Goal: Task Accomplishment & Management: Manage account settings

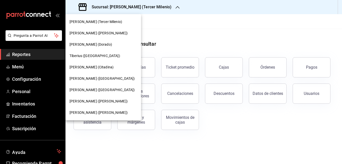
click at [93, 100] on span "[PERSON_NAME] ([PERSON_NAME])" at bounding box center [99, 100] width 58 height 5
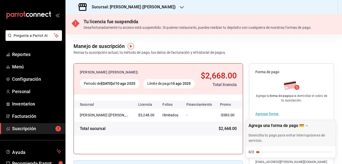
click at [115, 6] on h3 "Sucursal: Tiberius (Albino)" at bounding box center [132, 7] width 88 height 6
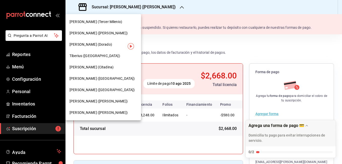
click at [99, 32] on span "[PERSON_NAME] ([PERSON_NAME])" at bounding box center [99, 32] width 58 height 5
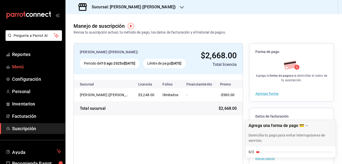
click at [27, 66] on span "Menú" at bounding box center [36, 66] width 49 height 7
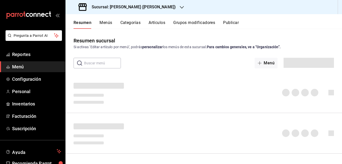
scroll to position [25, 0]
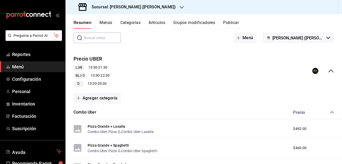
click at [112, 9] on h3 "Sucursal: [PERSON_NAME] ([PERSON_NAME])" at bounding box center [132, 7] width 88 height 6
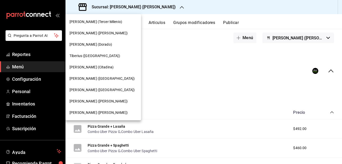
click at [100, 104] on div "[PERSON_NAME] ([PERSON_NAME])" at bounding box center [103, 100] width 76 height 11
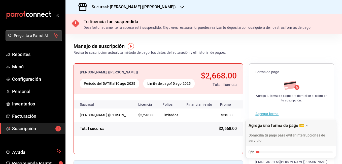
click at [39, 37] on span "Pregunta a Parrot AI" at bounding box center [34, 35] width 40 height 5
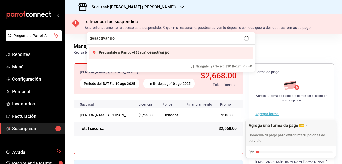
type input "desactivar pos"
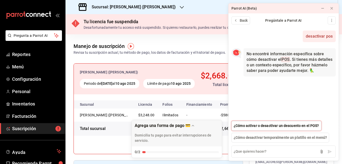
click at [276, 127] on span "¿Cómo activar o desactivar un descuento en el POS?" at bounding box center [276, 125] width 85 height 5
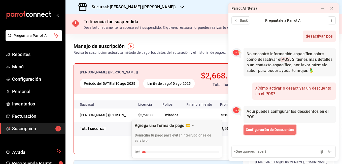
click at [281, 129] on span "Configuración de Descuentos" at bounding box center [270, 129] width 48 height 5
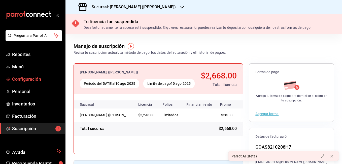
click at [42, 78] on span "Configuración" at bounding box center [36, 79] width 49 height 7
click at [107, 8] on h3 "Sucursal: Tiberius (Albino)" at bounding box center [132, 7] width 88 height 6
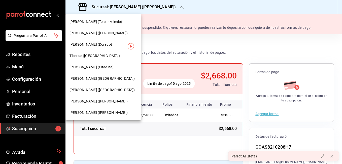
click at [98, 32] on span "[PERSON_NAME] ([PERSON_NAME])" at bounding box center [99, 32] width 58 height 5
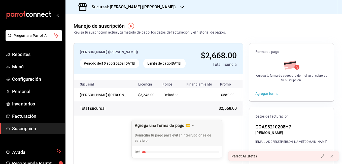
click at [137, 6] on h3 "Sucursal: [PERSON_NAME] ([PERSON_NAME])" at bounding box center [132, 7] width 88 height 6
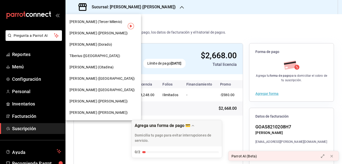
click at [101, 24] on div "[PERSON_NAME] (Tercer Milenio)" at bounding box center [103, 21] width 76 height 11
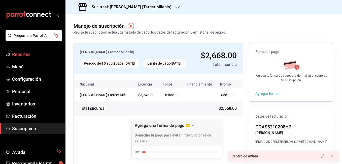
click at [29, 55] on span "Reportes" at bounding box center [36, 54] width 49 height 7
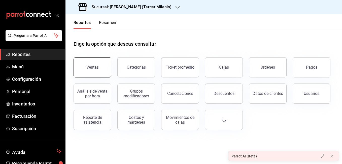
click at [100, 67] on button "Ventas" at bounding box center [93, 67] width 38 height 20
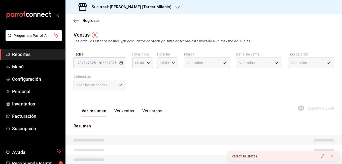
click at [36, 54] on span "Reportes" at bounding box center [36, 54] width 49 height 7
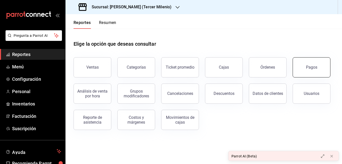
click at [302, 66] on button "Pagos" at bounding box center [312, 67] width 38 height 20
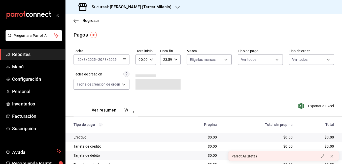
click at [126, 61] on icon "button" at bounding box center [125, 60] width 4 height 4
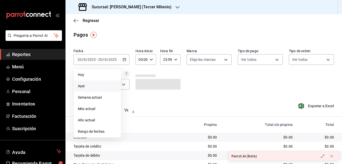
click at [102, 84] on span "Ayer" at bounding box center [97, 85] width 39 height 5
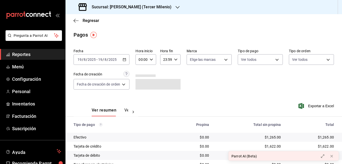
click at [125, 112] on button "Ver pagos" at bounding box center [133, 112] width 19 height 9
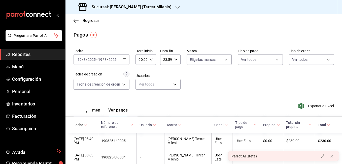
click at [122, 12] on div "Sucursal: [PERSON_NAME] (Tercer Milenio)" at bounding box center [126, 7] width 112 height 14
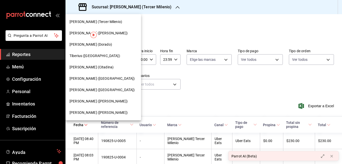
click at [116, 31] on div "[PERSON_NAME] ([PERSON_NAME])" at bounding box center [103, 32] width 67 height 5
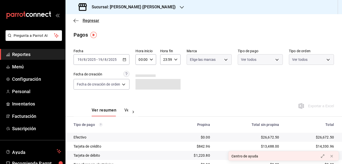
click at [75, 22] on icon "button" at bounding box center [75, 21] width 2 height 4
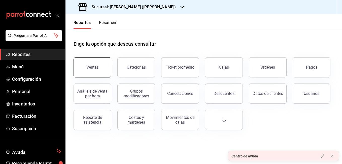
click at [94, 69] on div "Ventas" at bounding box center [92, 67] width 12 height 5
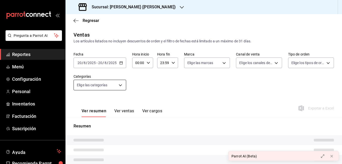
click at [120, 64] on body "Pregunta a Parrot AI Reportes Menú Configuración Personal Inventarios Facturaci…" at bounding box center [171, 82] width 342 height 164
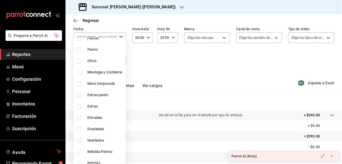
scroll to position [209, 0]
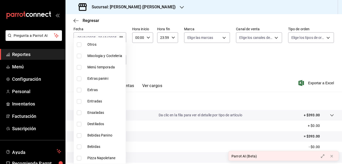
click at [80, 146] on input "checkbox" at bounding box center [79, 146] width 5 height 5
checkbox input "true"
type input "c65baafd-fafc-475a-b91b-963923ffee05"
click at [172, 66] on div at bounding box center [171, 82] width 342 height 164
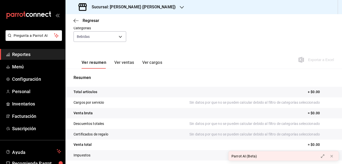
scroll to position [50, 0]
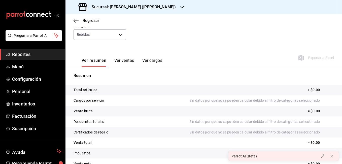
click at [149, 62] on button "Ver cargos" at bounding box center [152, 62] width 20 height 9
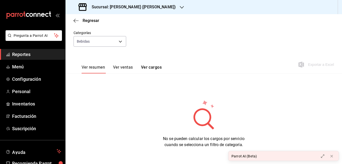
scroll to position [43, 0]
click at [120, 71] on button "Ver ventas" at bounding box center [123, 69] width 20 height 9
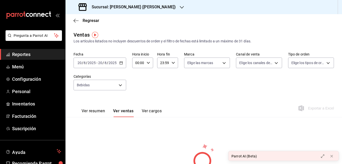
click at [122, 61] on div "2025-08-20 20 / 8 / 2025 - 2025-08-20 20 / 8 / 2025" at bounding box center [100, 62] width 53 height 11
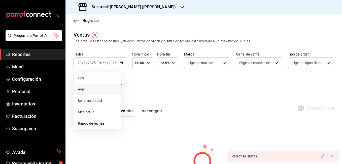
click at [104, 86] on li "Ayer" at bounding box center [97, 89] width 47 height 11
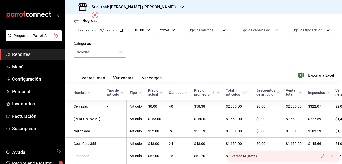
scroll to position [15, 0]
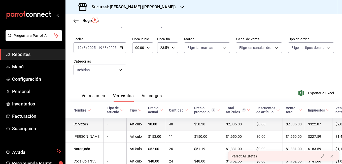
click at [91, 124] on td "Cervezas" at bounding box center [84, 124] width 38 height 12
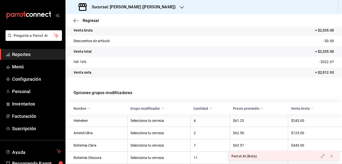
scroll to position [25, 0]
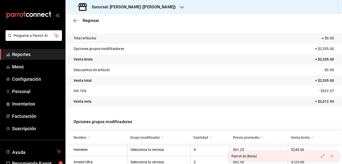
click at [73, 20] on div "Regresar" at bounding box center [203, 20] width 277 height 13
click at [74, 20] on icon "button" at bounding box center [76, 20] width 5 height 5
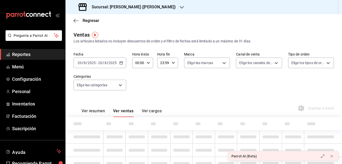
type input "c65baafd-fafc-475a-b91b-963923ffee05"
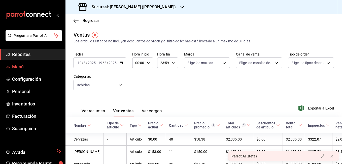
click at [23, 65] on span "Menú" at bounding box center [36, 66] width 49 height 7
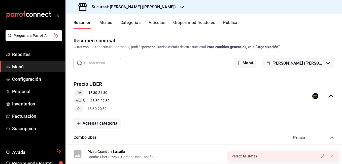
click at [154, 24] on button "Artículos" at bounding box center [157, 24] width 17 height 9
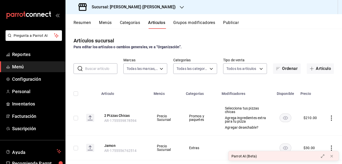
type input "4b3bb19d-090c-4f71-86c5-8347561cc8c0,2b616da3-f57d-4fb2-816d-2b7e27d5f42c"
type input "eae25648-be62-4c40-b4a5-532ce09bc4c2,d7af98ac-f8c5-4123-a3a5-3554f40128c5,b2a3e…"
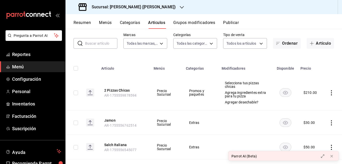
scroll to position [50, 0]
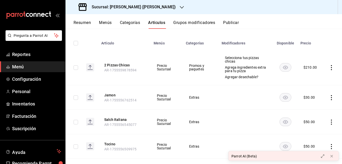
click at [116, 4] on div "Sucursal: [PERSON_NAME] ([PERSON_NAME])" at bounding box center [128, 7] width 116 height 14
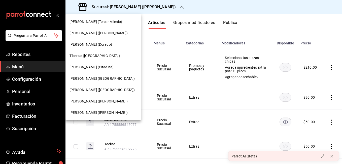
click at [116, 4] on div at bounding box center [171, 82] width 342 height 164
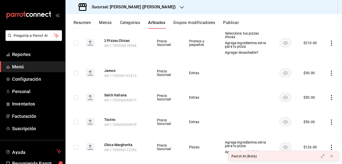
scroll to position [101, 0]
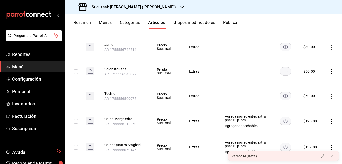
click at [188, 22] on button "Grupos modificadores" at bounding box center [194, 24] width 42 height 9
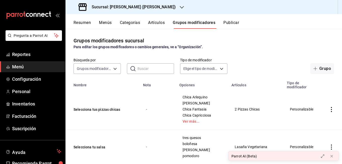
click at [152, 19] on div "Resumen Menús Categorías Artículos Grupos modificadores Publicar" at bounding box center [203, 21] width 277 height 15
click at [155, 23] on button "Artículos" at bounding box center [156, 24] width 17 height 9
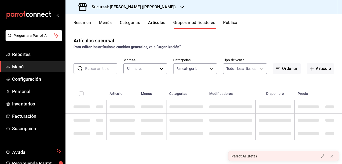
type input "4b3bb19d-090c-4f71-86c5-8347561cc8c0,2b616da3-f57d-4fb2-816d-2b7e27d5f42c"
click at [104, 66] on input "text" at bounding box center [101, 68] width 32 height 10
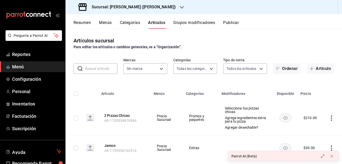
type input "eae25648-be62-4c40-b4a5-532ce09bc4c2,d7af98ac-f8c5-4123-a3a5-3554f40128c5,b2a3e…"
type input "4b3bb19d-090c-4f71-86c5-8347561cc8c0,2b616da3-f57d-4fb2-816d-2b7e27d5f42c"
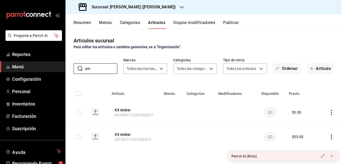
type input "a"
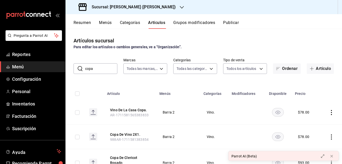
click at [100, 67] on input "copa" at bounding box center [101, 68] width 32 height 10
type input "c"
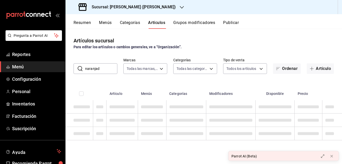
type input "naranjada"
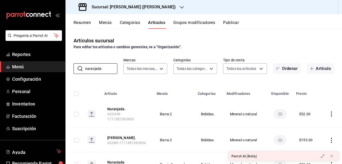
drag, startPoint x: 114, startPoint y: 70, endPoint x: 18, endPoint y: 72, distance: 96.0
click at [21, 75] on div "Pregunta a Parrot AI Reportes Menú Configuración Personal Inventarios Facturaci…" at bounding box center [171, 82] width 342 height 164
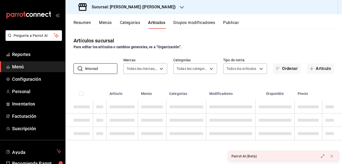
type input "limonada"
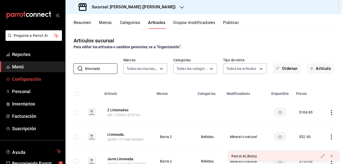
drag, startPoint x: 101, startPoint y: 70, endPoint x: 42, endPoint y: 75, distance: 59.1
click at [42, 75] on div "Pregunta a Parrot AI Reportes Menú Configuración Personal Inventarios Facturaci…" at bounding box center [171, 82] width 342 height 164
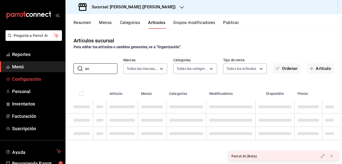
type input "a"
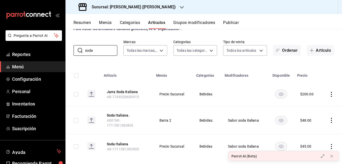
scroll to position [22, 0]
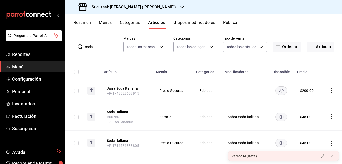
type input "soda"
click at [329, 140] on icon "actions" at bounding box center [331, 142] width 5 height 5
click at [315, 132] on span "Editar" at bounding box center [312, 129] width 13 height 5
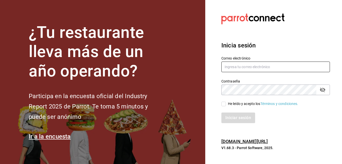
click at [249, 69] on input "text" at bounding box center [275, 66] width 109 height 11
type input "danieltafollatib@gmail.com"
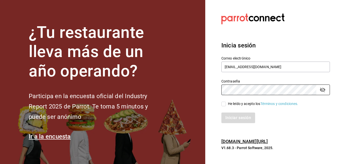
click at [226, 103] on input "He leído y acepto los Términos y condiciones." at bounding box center [223, 103] width 5 height 5
checkbox input "true"
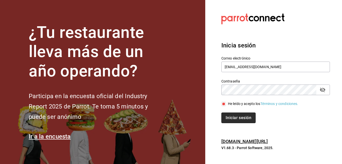
click at [238, 118] on button "Iniciar sesión" at bounding box center [238, 117] width 34 height 11
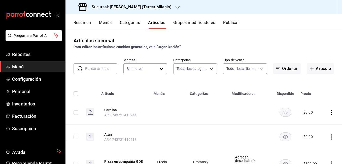
click at [142, 7] on h3 "Sucursal: [PERSON_NAME] (Tercer Milenio)" at bounding box center [130, 7] width 84 height 6
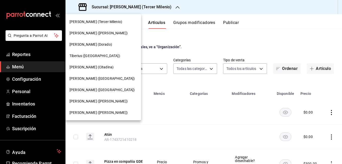
type input "ca8902c2-201a-4aab-b321-a644ba5f64a7,adec5bff-64ed-49de-bac8-bcba9a2e4184,9d4b3…"
type input "738d4b25-5109-412a-a623-81b0315b596c"
click at [101, 34] on div "[PERSON_NAME] ([PERSON_NAME])" at bounding box center [103, 32] width 67 height 5
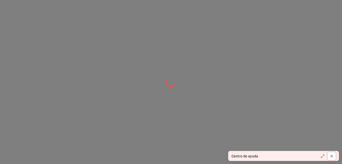
click at [331, 156] on icon at bounding box center [332, 156] width 4 height 4
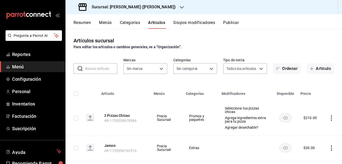
click at [96, 63] on input "text" at bounding box center [101, 68] width 32 height 10
type input "soda"
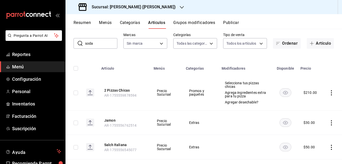
type input "eae25648-be62-4c40-b4a5-532ce09bc4c2,d7af98ac-f8c5-4123-a3a5-3554f40128c5,b2a3e…"
type input "4b3bb19d-090c-4f71-86c5-8347561cc8c0,2b616da3-f57d-4fb2-816d-2b7e27d5f42c"
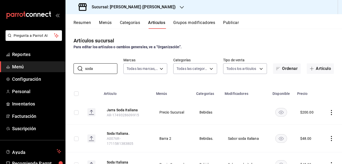
scroll to position [22, 0]
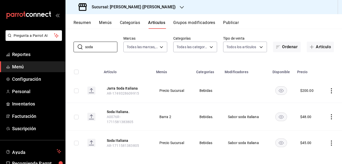
type input "soda"
click at [329, 140] on icon "actions" at bounding box center [331, 142] width 5 height 5
drag, startPoint x: 316, startPoint y: 139, endPoint x: 317, endPoint y: 131, distance: 7.8
click at [317, 131] on ul "Editar Duplicar Eliminar" at bounding box center [308, 140] width 30 height 35
click at [317, 131] on span "Editar" at bounding box center [312, 129] width 13 height 5
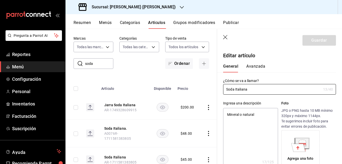
type textarea "x"
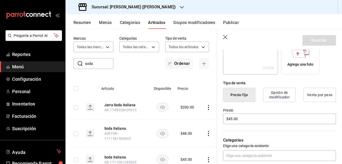
scroll to position [101, 0]
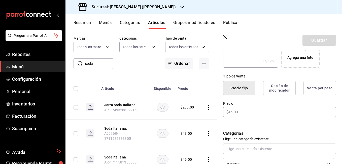
click at [233, 110] on input "$45.00" at bounding box center [279, 112] width 113 height 11
type input "$4.00"
type textarea "x"
type input "$48.00"
type textarea "x"
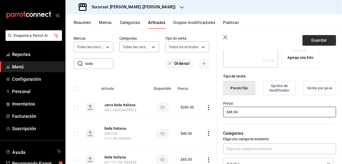
type input "$48.00"
click at [310, 42] on button "Guardar" at bounding box center [318, 40] width 33 height 11
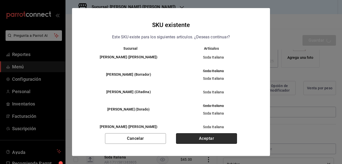
click at [193, 136] on button "Aceptar" at bounding box center [206, 138] width 61 height 11
type textarea "x"
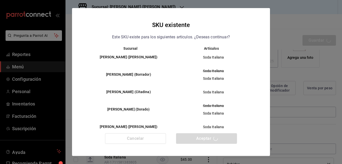
type textarea "x"
type input "AR-1755723577896"
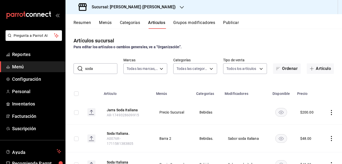
click at [108, 71] on input "soda" at bounding box center [101, 68] width 32 height 10
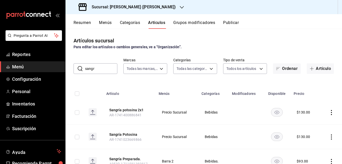
click at [101, 67] on input "sangr" at bounding box center [101, 68] width 32 height 10
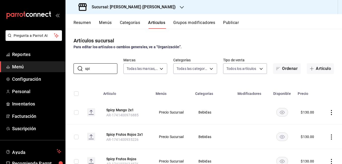
type input "spi"
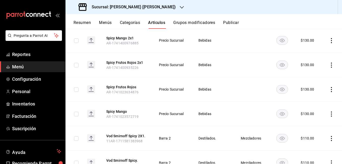
scroll to position [101, 0]
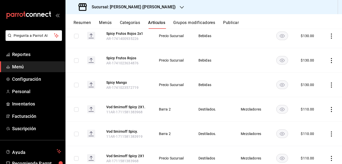
click at [329, 84] on icon "actions" at bounding box center [331, 84] width 5 height 5
click at [317, 93] on li "Editar" at bounding box center [308, 96] width 30 height 10
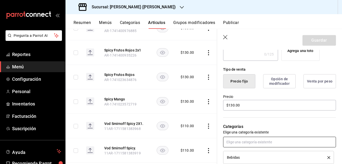
scroll to position [151, 0]
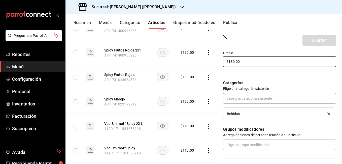
click at [233, 62] on input "$130.00" at bounding box center [279, 61] width 113 height 11
type input "$140.00"
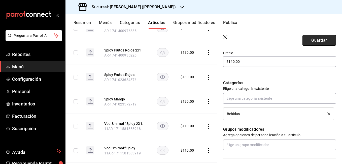
click at [302, 41] on button "Guardar" at bounding box center [318, 40] width 33 height 11
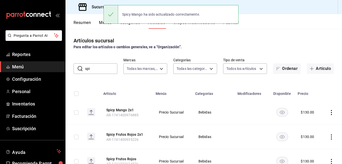
click at [329, 113] on icon "actions" at bounding box center [331, 112] width 5 height 5
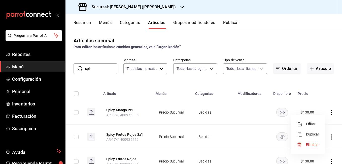
click at [315, 122] on span "Editar" at bounding box center [312, 123] width 13 height 5
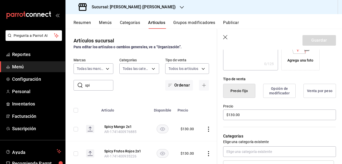
scroll to position [101, 0]
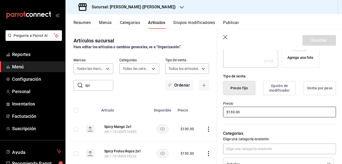
click at [233, 111] on input "$130.00" at bounding box center [279, 112] width 113 height 11
type input "$140.00"
click at [324, 42] on button "Guardar" at bounding box center [318, 40] width 33 height 11
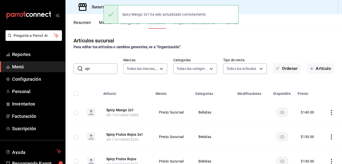
scroll to position [50, 0]
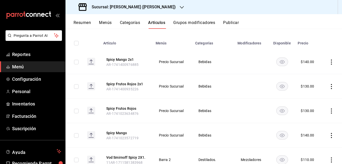
click at [331, 85] on icon "actions" at bounding box center [331, 86] width 1 height 5
click at [314, 95] on span "Editar" at bounding box center [312, 97] width 13 height 5
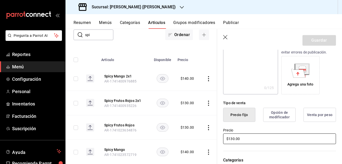
scroll to position [101, 0]
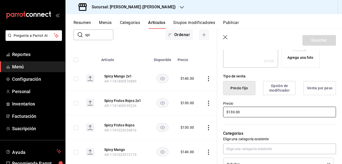
click at [233, 112] on input "$130.00" at bounding box center [279, 112] width 113 height 11
type input "$140.00"
click at [314, 45] on button "Guardar" at bounding box center [318, 40] width 33 height 11
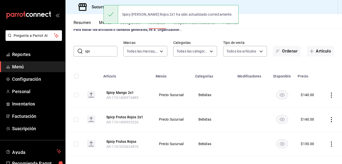
scroll to position [50, 0]
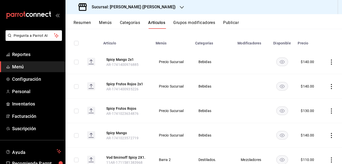
click at [329, 109] on icon "actions" at bounding box center [331, 110] width 5 height 5
click at [305, 120] on div at bounding box center [301, 122] width 9 height 6
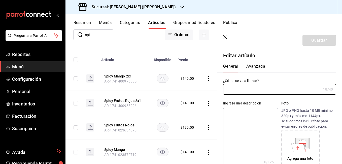
type input "Spicy Frutos Rojos"
type input "AR-1741023634876"
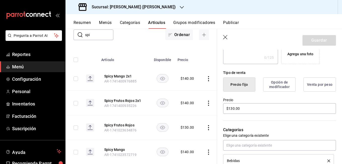
scroll to position [151, 0]
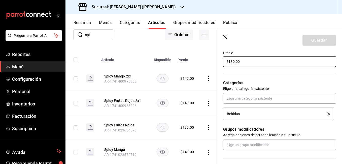
click at [232, 60] on input "$130.00" at bounding box center [279, 61] width 113 height 11
type input "$140.00"
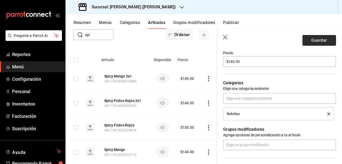
click at [311, 40] on button "Guardar" at bounding box center [318, 40] width 33 height 11
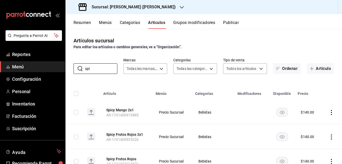
drag, startPoint x: 103, startPoint y: 71, endPoint x: 47, endPoint y: 66, distance: 55.9
click at [48, 71] on div "Pregunta a Parrot AI Reportes Menú Configuración Personal Inventarios Facturaci…" at bounding box center [171, 82] width 342 height 164
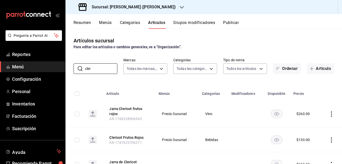
type input "cler"
click at [329, 139] on icon "actions" at bounding box center [331, 139] width 5 height 5
click at [308, 130] on span "Editar" at bounding box center [312, 129] width 13 height 5
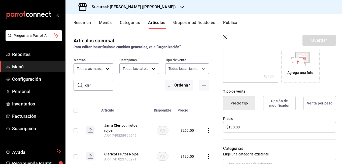
scroll to position [151, 0]
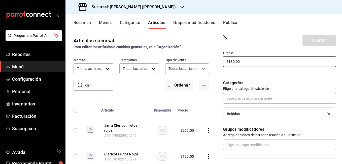
click at [232, 62] on input "$130.00" at bounding box center [279, 61] width 113 height 11
type input "$140.00"
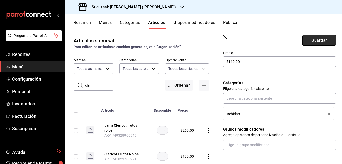
click at [315, 36] on button "Guardar" at bounding box center [318, 40] width 33 height 11
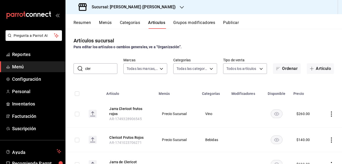
click at [329, 115] on icon "actions" at bounding box center [331, 113] width 5 height 5
click at [310, 124] on span "Editar" at bounding box center [312, 125] width 13 height 5
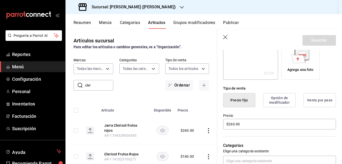
scroll to position [101, 0]
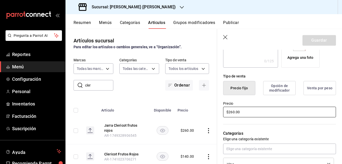
click at [232, 113] on input "$260.00" at bounding box center [279, 112] width 113 height 11
type input "$270.00"
click at [318, 38] on button "Guardar" at bounding box center [318, 40] width 33 height 11
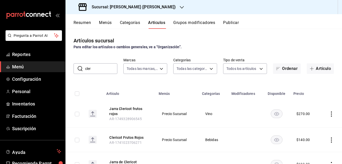
click at [102, 67] on input "cler" at bounding box center [101, 68] width 32 height 10
type input "c"
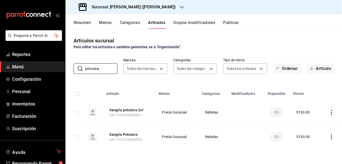
type input "potosina"
click at [332, 137] on icon "actions" at bounding box center [331, 136] width 5 height 5
click at [317, 131] on span "Editar" at bounding box center [316, 129] width 13 height 5
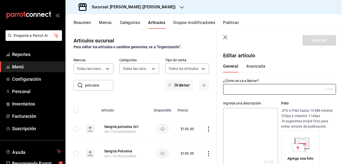
type input "Sangría Potosina"
type input "AR-1741023669866"
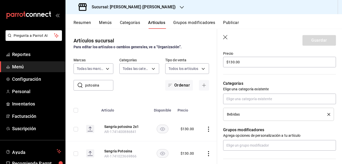
scroll to position [151, 0]
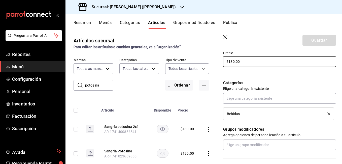
click at [232, 60] on input "$130.00" at bounding box center [279, 61] width 113 height 11
type input "$140.00"
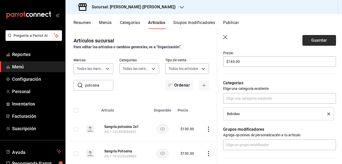
click at [317, 41] on button "Guardar" at bounding box center [318, 40] width 33 height 11
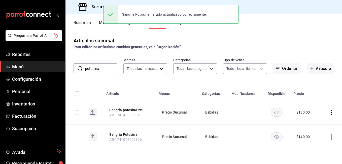
click at [332, 110] on icon "actions" at bounding box center [331, 112] width 1 height 5
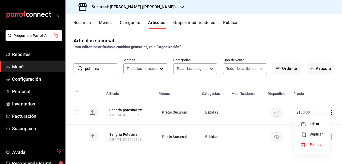
click at [317, 122] on span "Editar" at bounding box center [316, 123] width 13 height 5
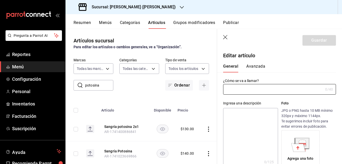
type input "Sangría potosina 2x1"
type input "AR-1741400886841"
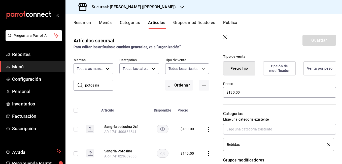
scroll to position [126, 0]
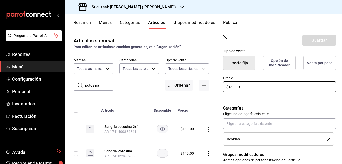
click at [232, 86] on input "$130.00" at bounding box center [279, 86] width 113 height 11
type input "$140.00"
click at [307, 43] on button "Guardar" at bounding box center [318, 40] width 33 height 11
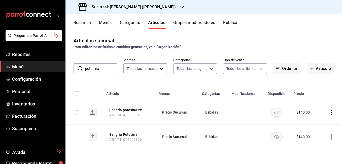
click at [107, 23] on button "Menús" at bounding box center [105, 24] width 13 height 9
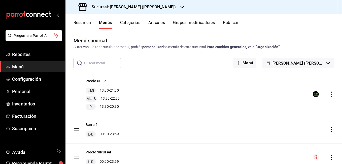
scroll to position [21, 0]
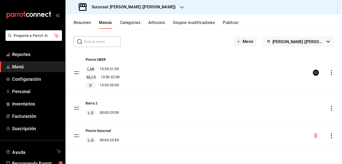
click at [137, 20] on button "Categorías" at bounding box center [130, 24] width 20 height 9
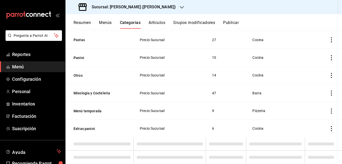
scroll to position [317, 0]
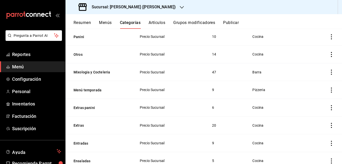
click at [198, 26] on button "Grupos modificadores" at bounding box center [194, 24] width 42 height 9
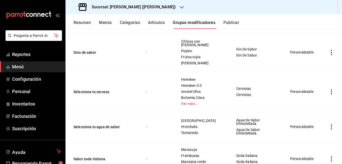
scroll to position [2485, 0]
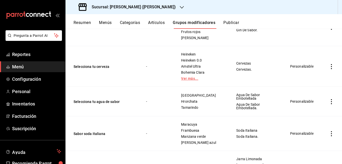
click at [189, 77] on link "Ver más..." at bounding box center [202, 79] width 43 height 4
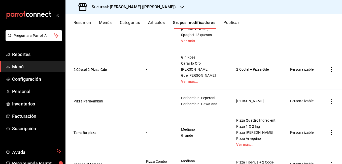
scroll to position [1108, 0]
